Goal: Task Accomplishment & Management: Complete application form

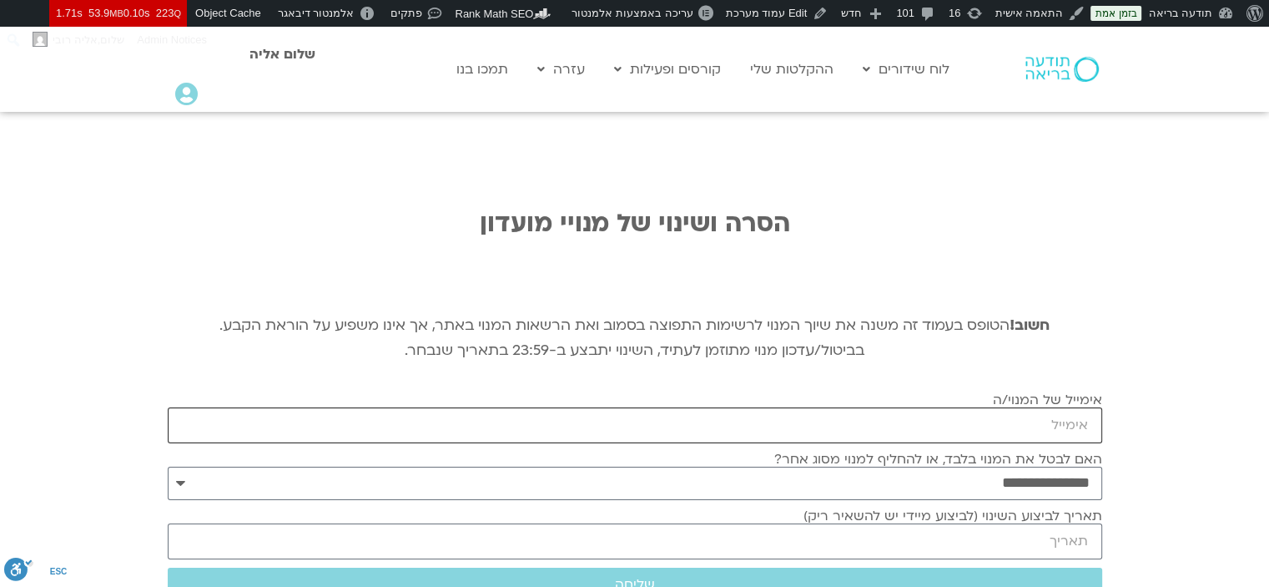
click at [1057, 432] on input "אימייל של המנוי/ה" at bounding box center [635, 425] width 935 height 36
paste input "[EMAIL_ADDRESS][DOMAIN_NAME]"
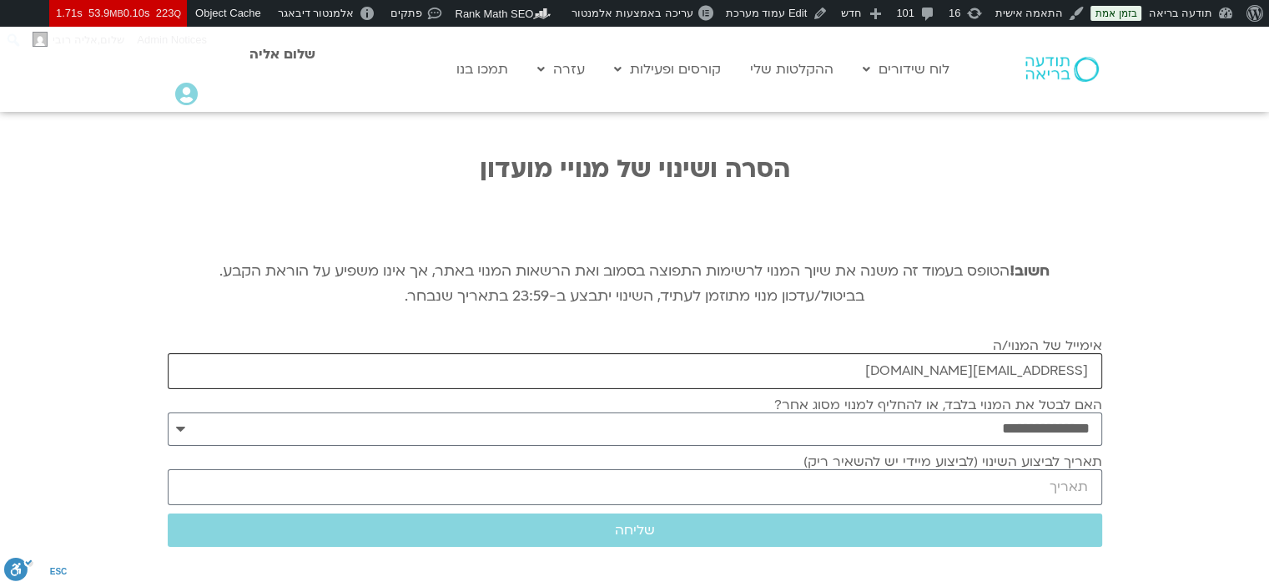
scroll to position [83, 0]
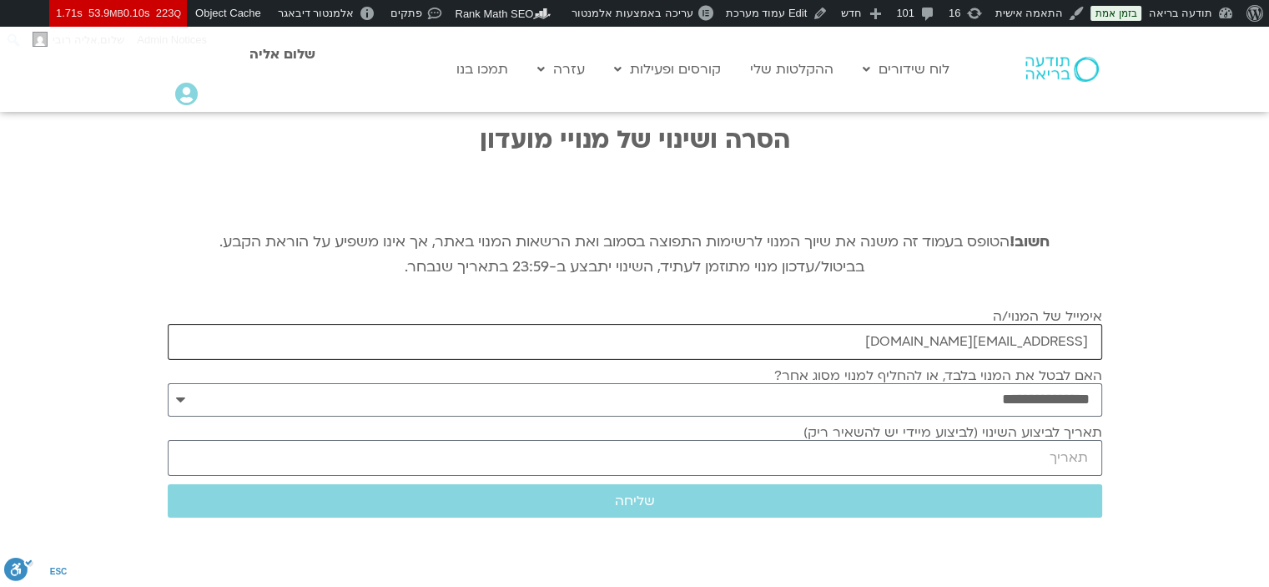
type input "[EMAIL_ADDRESS][DOMAIN_NAME]"
click at [1094, 472] on input "תאריך לביצוע השינוי (לביצוע מיידי יש להשאיר ריק)" at bounding box center [635, 458] width 935 height 36
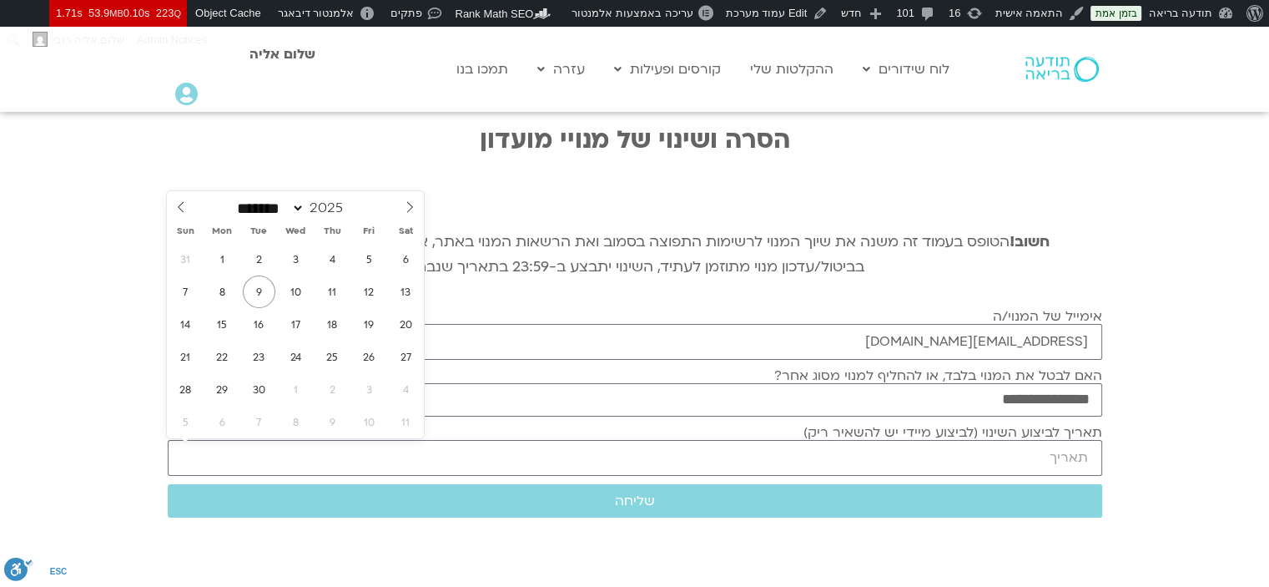
drag, startPoint x: 1167, startPoint y: 483, endPoint x: 1085, endPoint y: 520, distance: 89.7
click at [1167, 483] on section "**********" at bounding box center [634, 321] width 1269 height 587
click at [1072, 511] on button "שליחה" at bounding box center [635, 500] width 935 height 33
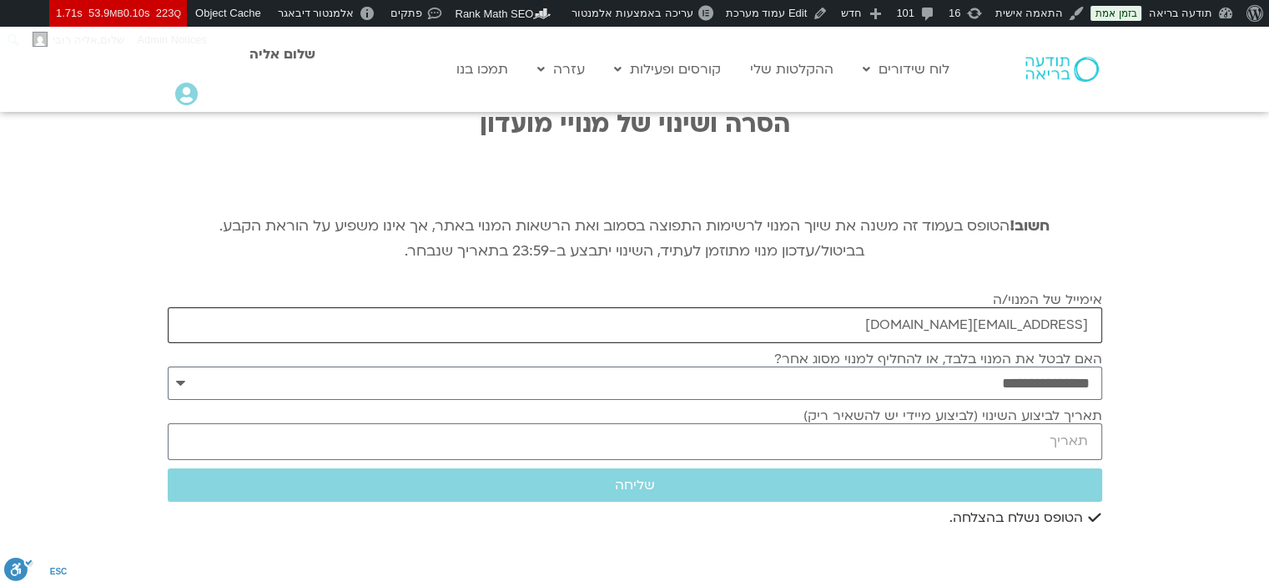
click at [962, 323] on input "[EMAIL_ADDRESS][DOMAIN_NAME]" at bounding box center [635, 325] width 935 height 36
paste input "[EMAIL_ADDRESS][DOMAIN_NAME]"
type input "[EMAIL_ADDRESS][DOMAIN_NAME]"
click at [971, 432] on input "תאריך לביצוע השינוי (לביצוע מיידי יש להשאיר ריק)" at bounding box center [635, 441] width 935 height 36
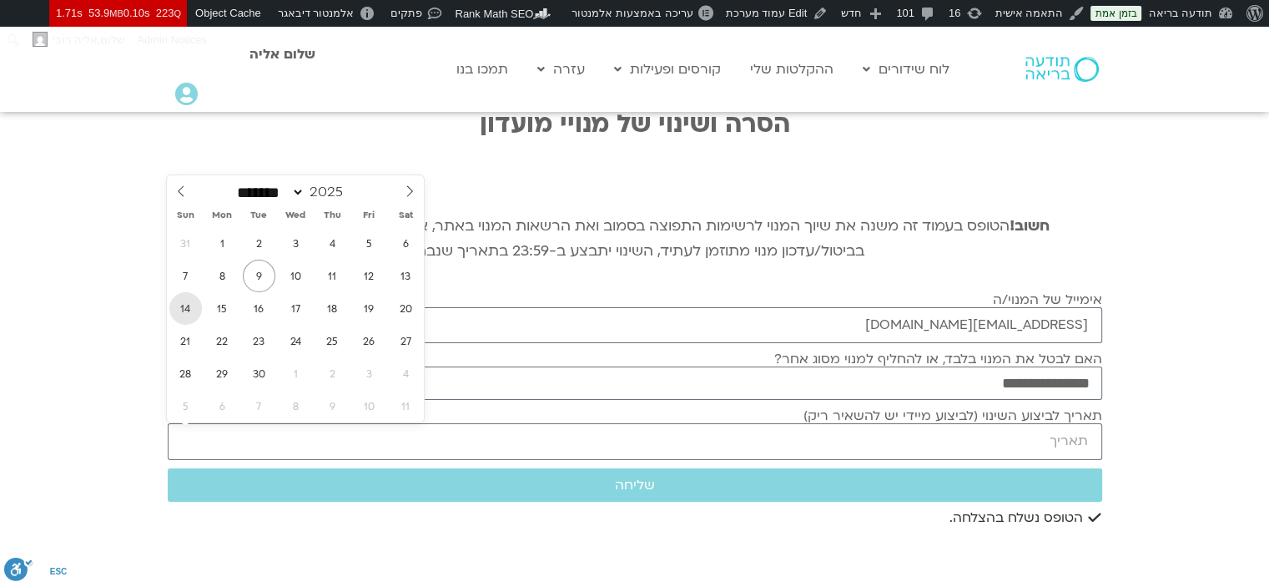
drag, startPoint x: 187, startPoint y: 310, endPoint x: 203, endPoint y: 318, distance: 17.5
click at [187, 310] on span "14" at bounding box center [185, 308] width 33 height 33
type input "[DATE]"
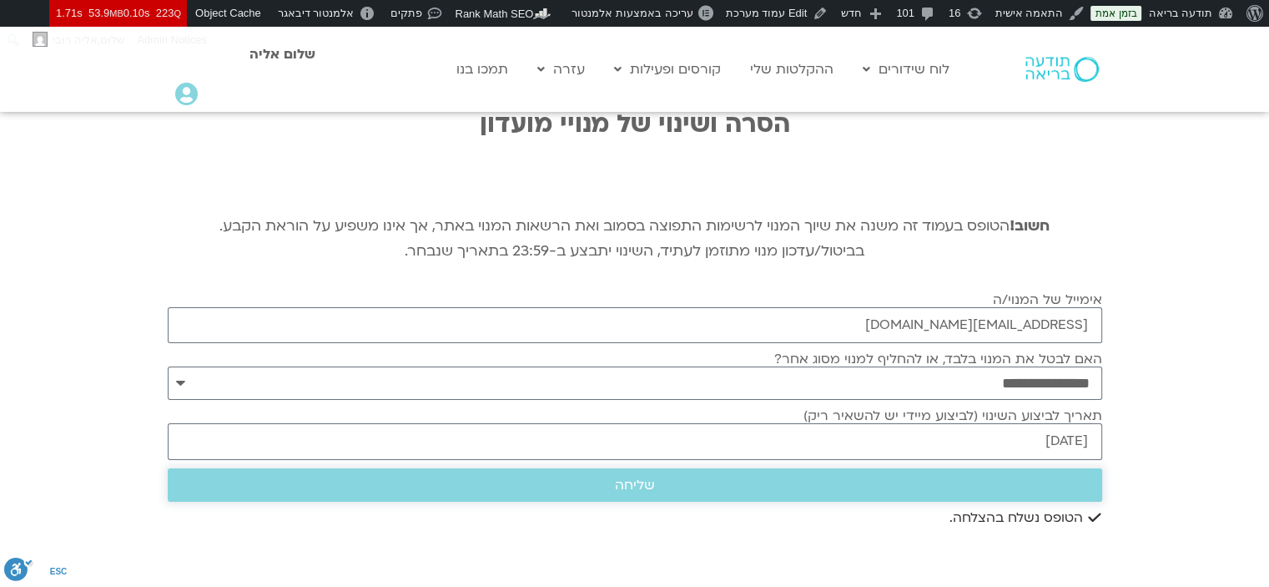
click at [1007, 490] on span "שליחה" at bounding box center [635, 484] width 895 height 15
click at [1063, 331] on input "[EMAIL_ADDRESS][DOMAIN_NAME]" at bounding box center [635, 325] width 935 height 36
paste input "[EMAIL_ADDRESS][DOMAIN_NAME]"
type input "[EMAIL_ADDRESS][DOMAIN_NAME]"
click at [1071, 442] on input "[DATE]" at bounding box center [635, 441] width 935 height 36
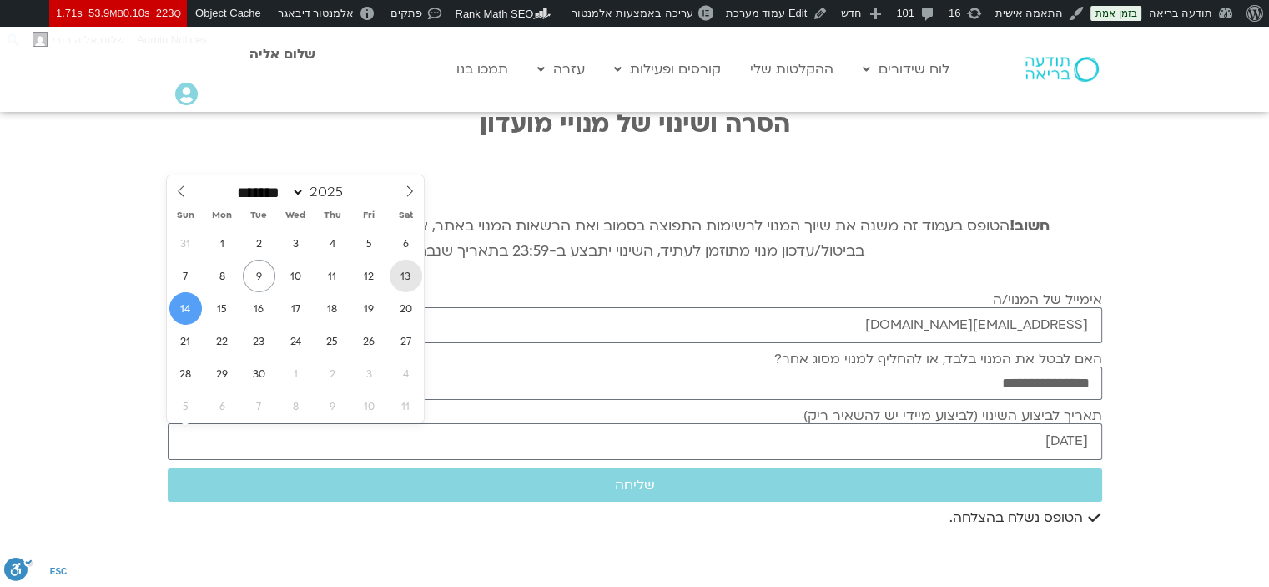
click at [416, 275] on span "13" at bounding box center [406, 276] width 33 height 33
type input "[DATE]"
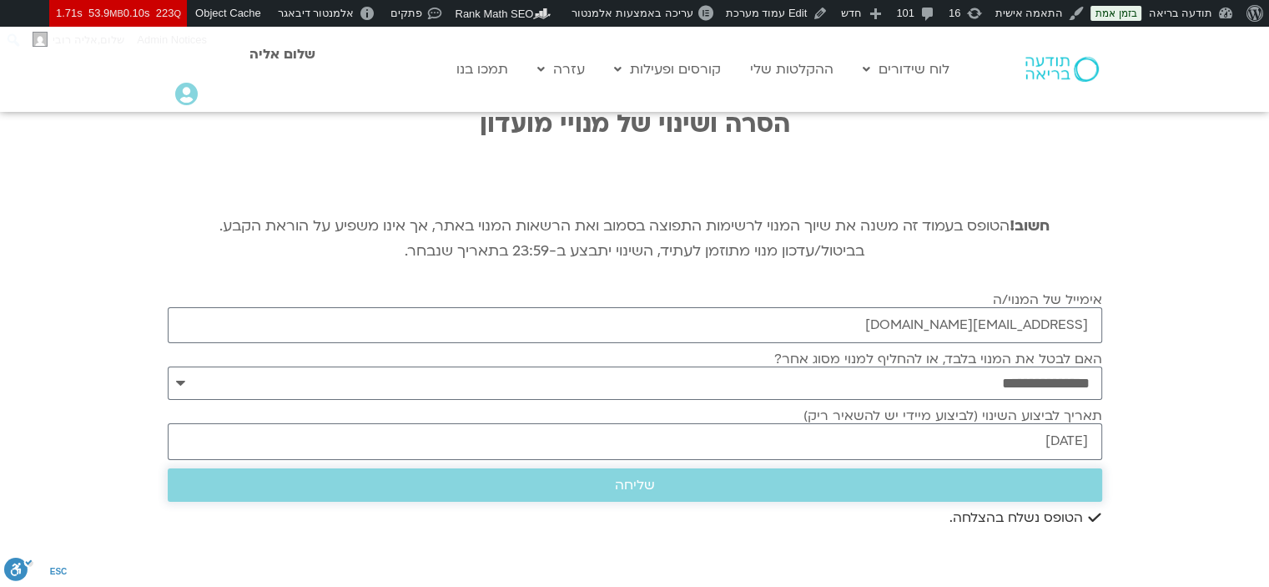
click at [581, 492] on button "שליחה" at bounding box center [635, 484] width 935 height 33
